Goal: Find contact information: Find contact information

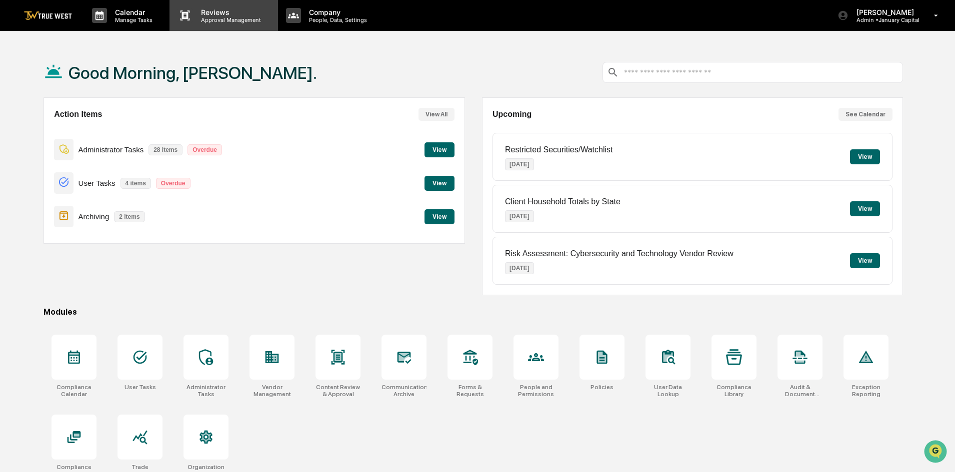
click at [216, 10] on p "Reviews" at bounding box center [229, 12] width 73 height 8
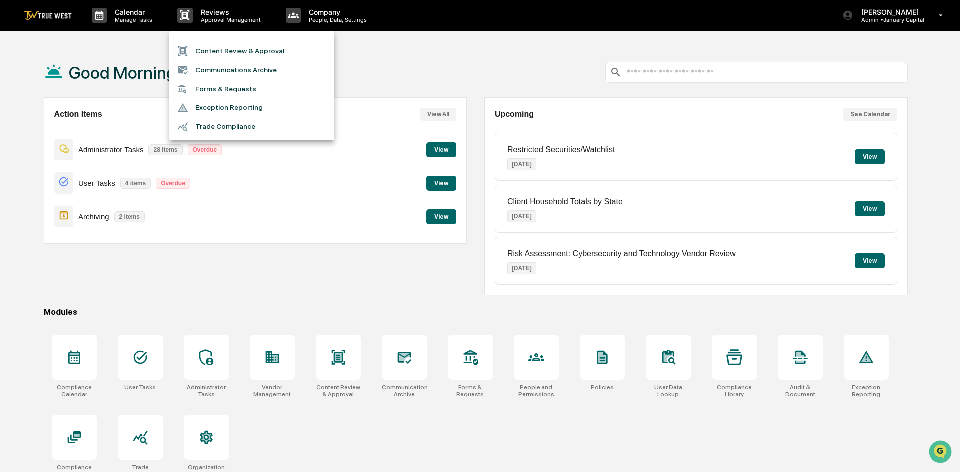
click at [385, 57] on div at bounding box center [480, 236] width 960 height 472
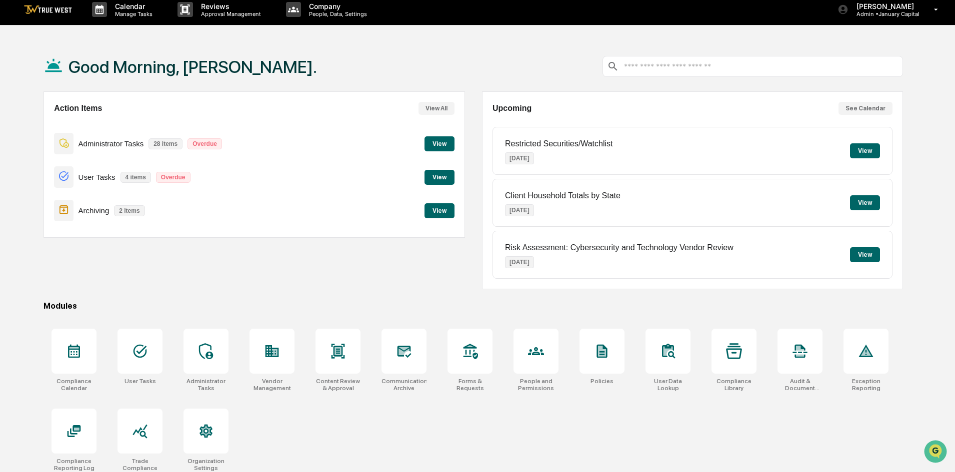
scroll to position [47, 0]
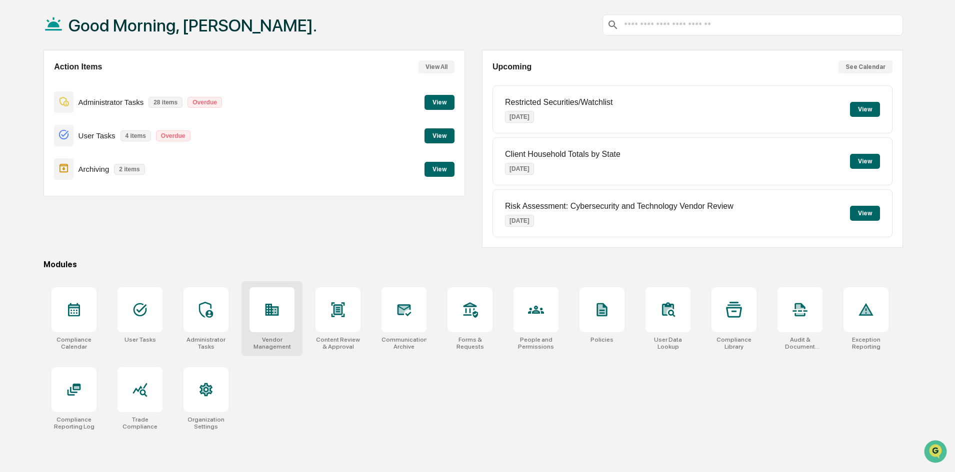
click at [270, 320] on div at bounding box center [271, 309] width 45 height 45
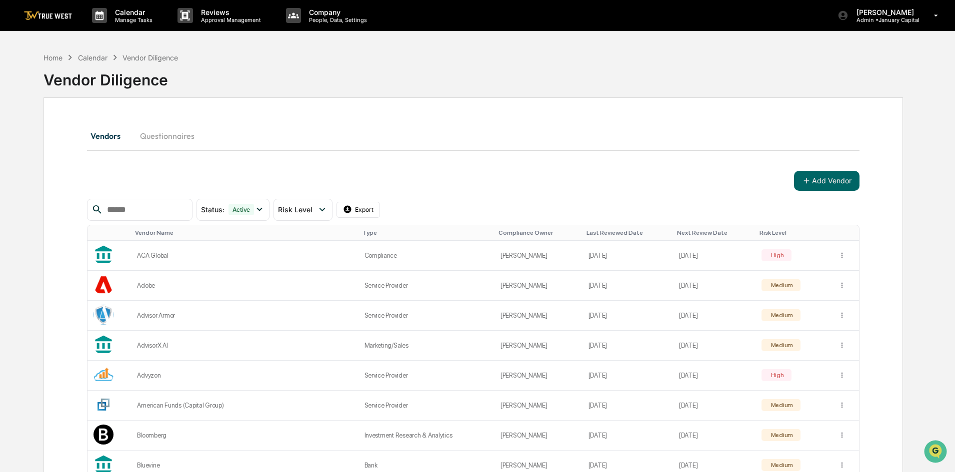
click at [137, 210] on input "text" at bounding box center [145, 209] width 85 height 13
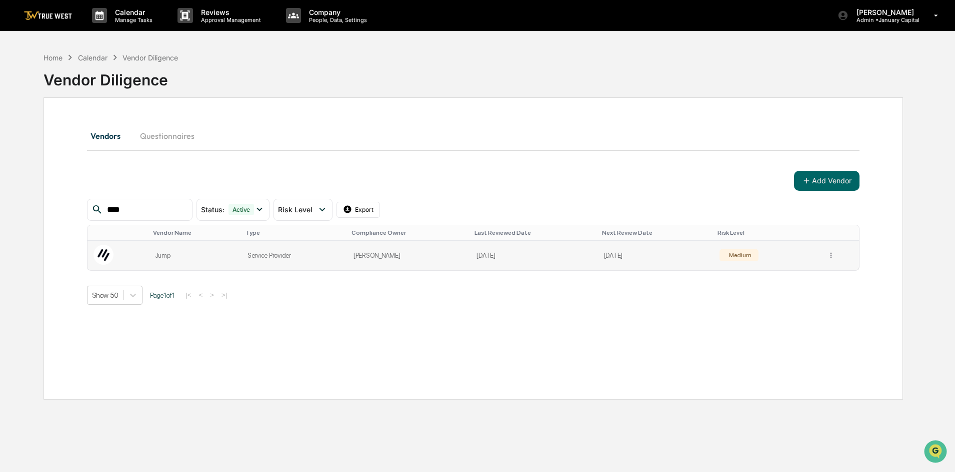
type input "****"
click at [109, 253] on img at bounding box center [103, 255] width 20 height 20
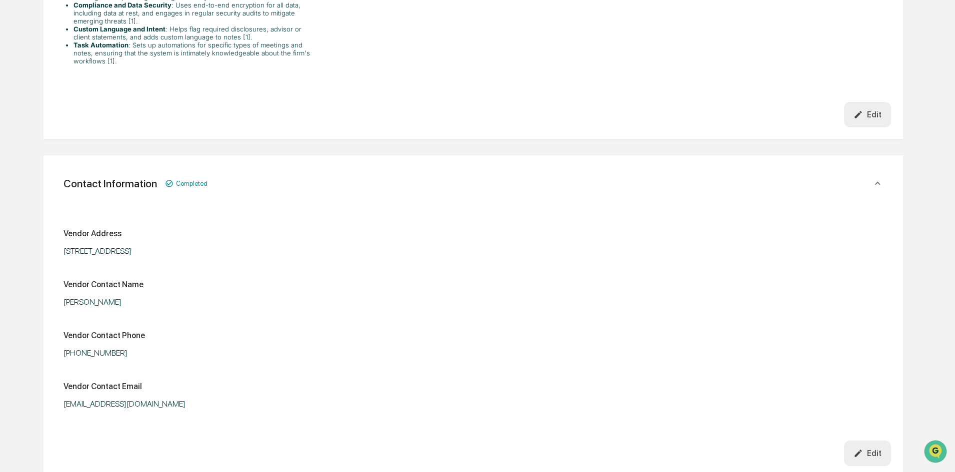
scroll to position [950, 0]
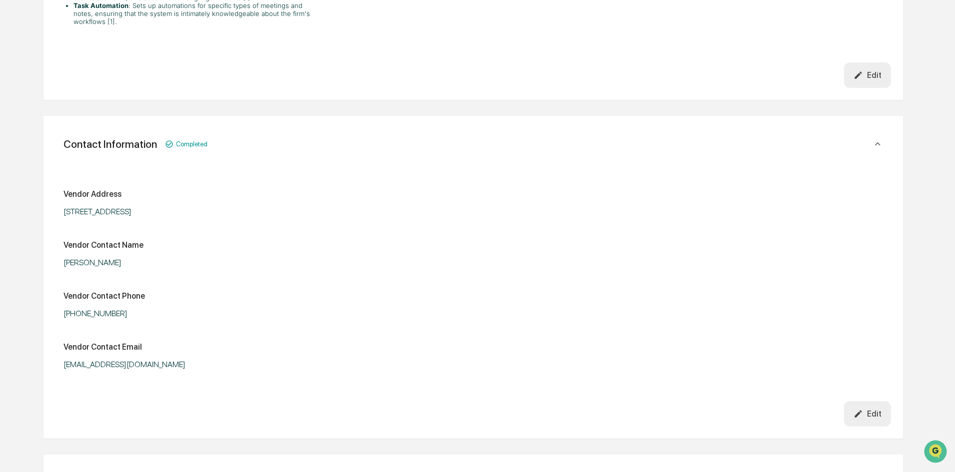
drag, startPoint x: 62, startPoint y: 211, endPoint x: 256, endPoint y: 207, distance: 194.0
click at [256, 207] on div "Vendor Address 50 W. Broadway Suite 333 PMB, Salt Lake City, UT 84101 Vendor Co…" at bounding box center [472, 280] width 835 height 241
copy div "50 W. Broadway Suite 333 PMB, Salt Lake City, UT 84101"
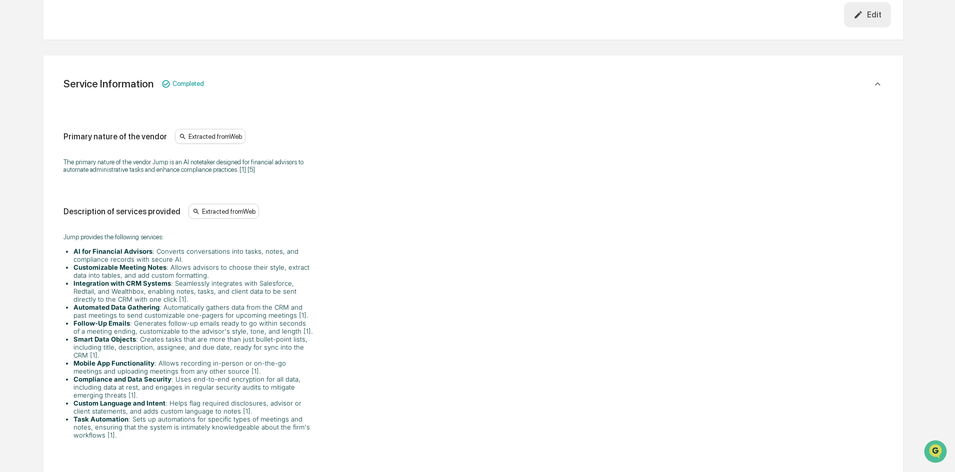
scroll to position [0, 0]
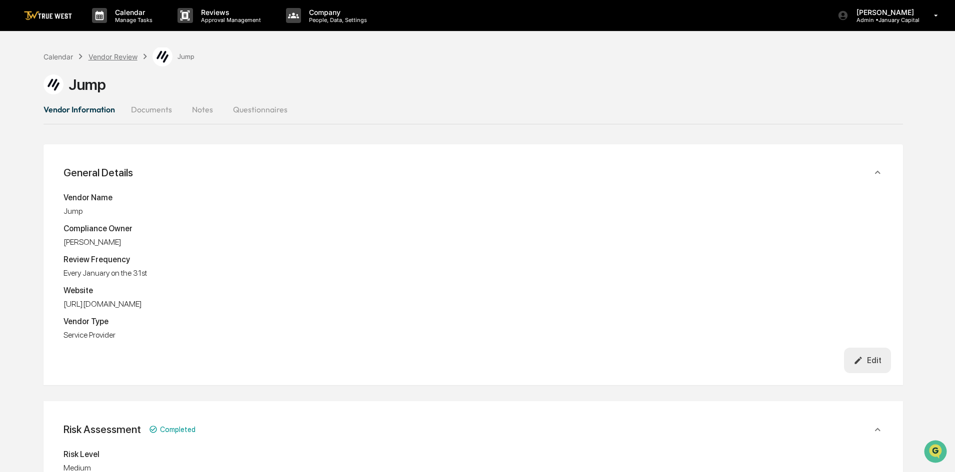
click at [118, 58] on div "Vendor Review" at bounding box center [112, 56] width 49 height 8
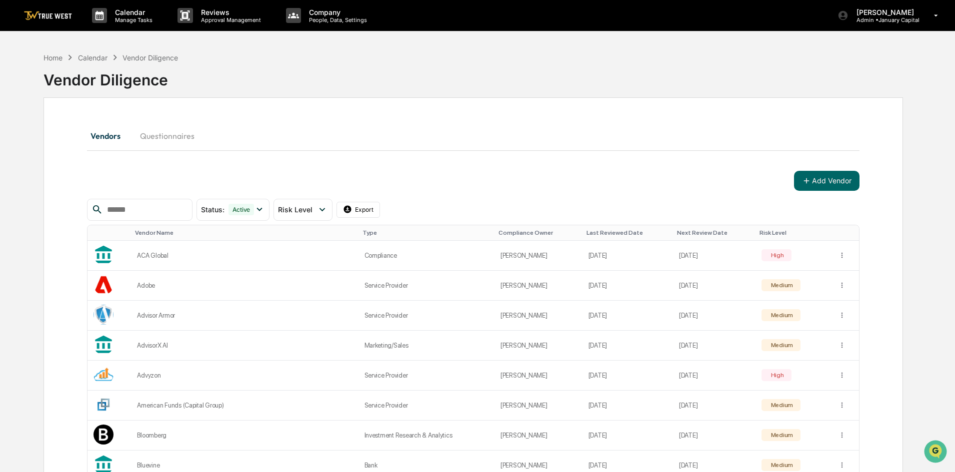
click at [136, 212] on input "text" at bounding box center [145, 209] width 85 height 13
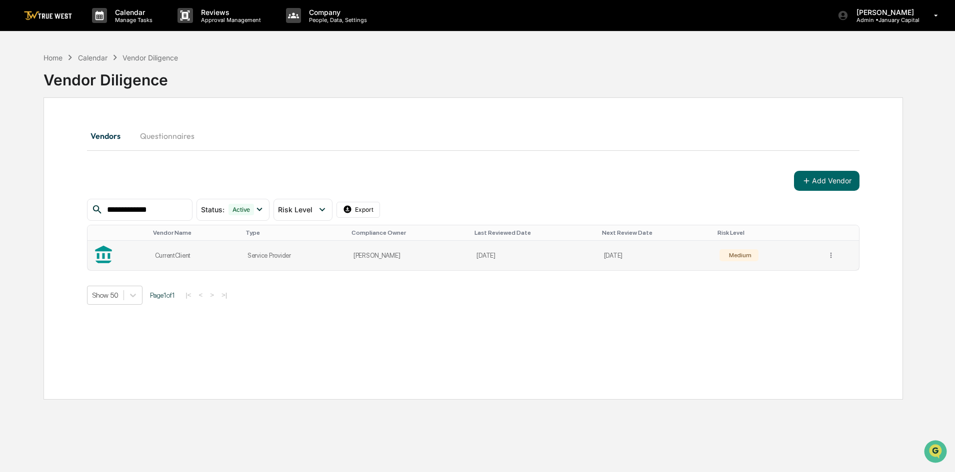
type input "**********"
click at [113, 255] on td at bounding box center [117, 255] width 61 height 29
